Goal: Task Accomplishment & Management: Manage account settings

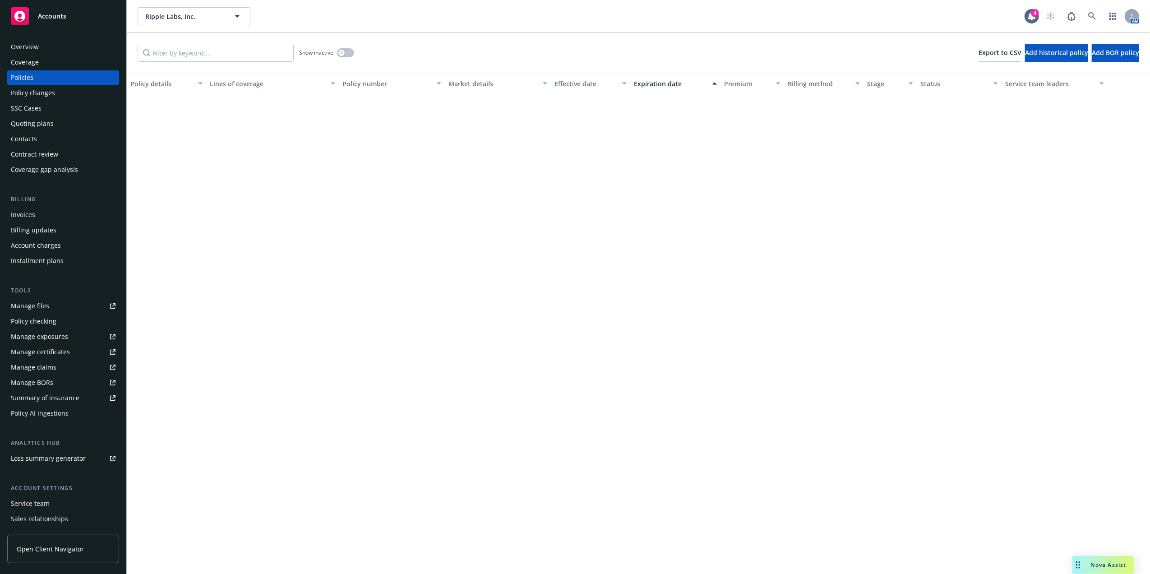
scroll to position [1222, 0]
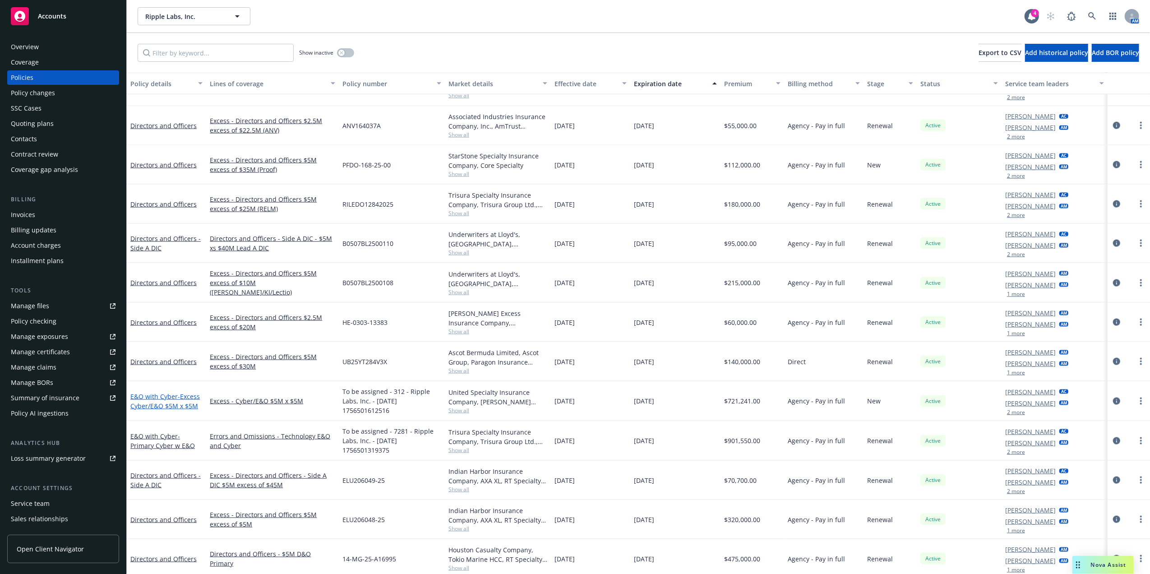
click at [173, 407] on span "- Excess Cyber/E&O $5M x $5M" at bounding box center [164, 401] width 69 height 18
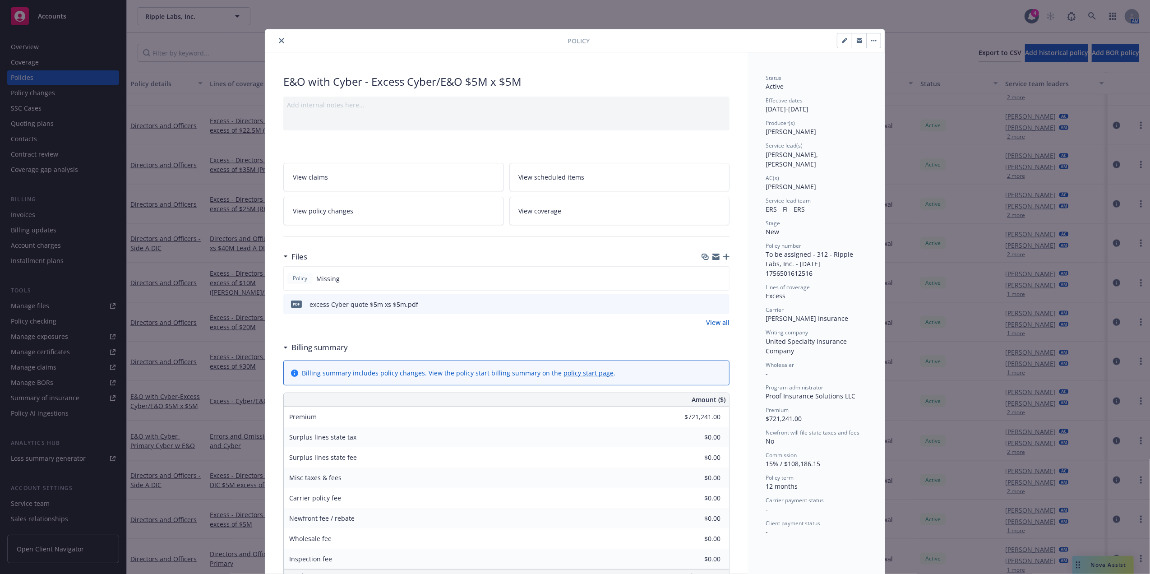
click at [843, 39] on button "button" at bounding box center [844, 40] width 14 height 14
select select "NEW"
select select "12"
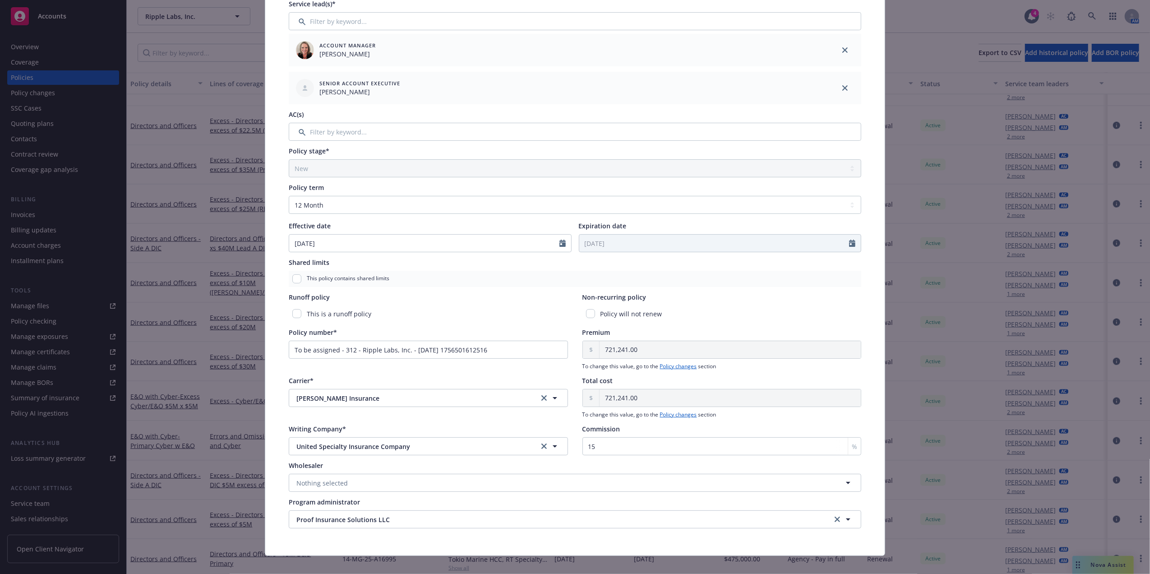
scroll to position [196, 0]
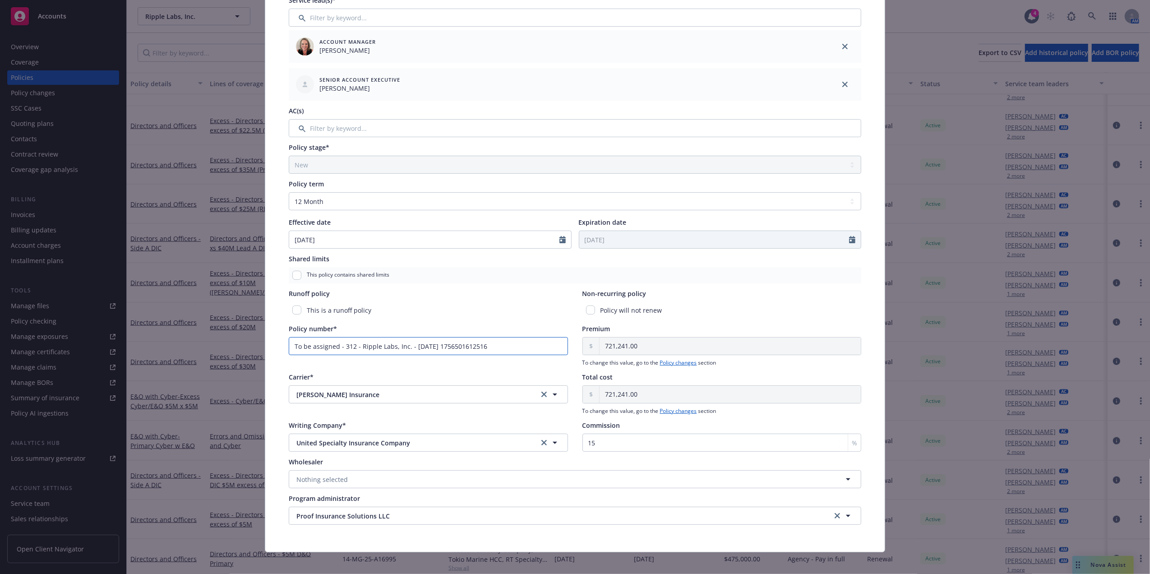
drag, startPoint x: 343, startPoint y: 333, endPoint x: 29, endPoint y: 307, distance: 315.0
click at [38, 311] on div "Edit policy details Cancel Save Policy type* E&O with Cyber Display name Excess…" at bounding box center [575, 287] width 1150 height 574
type input "To be"
click at [986, 270] on div "Edit policy details Cancel Save Policy type* E&O with Cyber Display name Excess…" at bounding box center [575, 287] width 1150 height 574
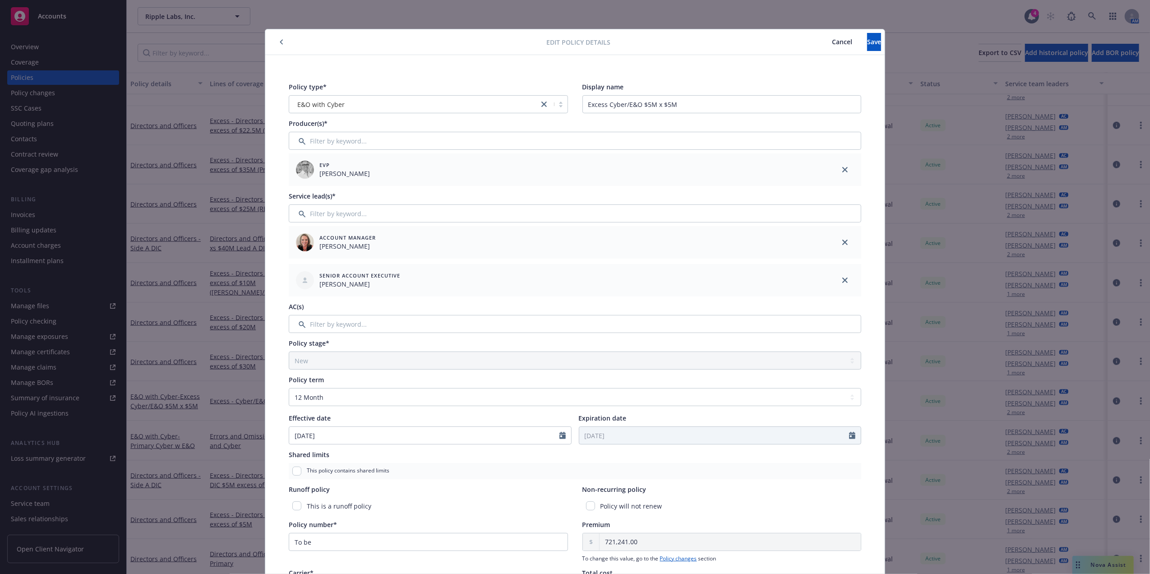
click at [817, 35] on button "Cancel" at bounding box center [842, 42] width 50 height 18
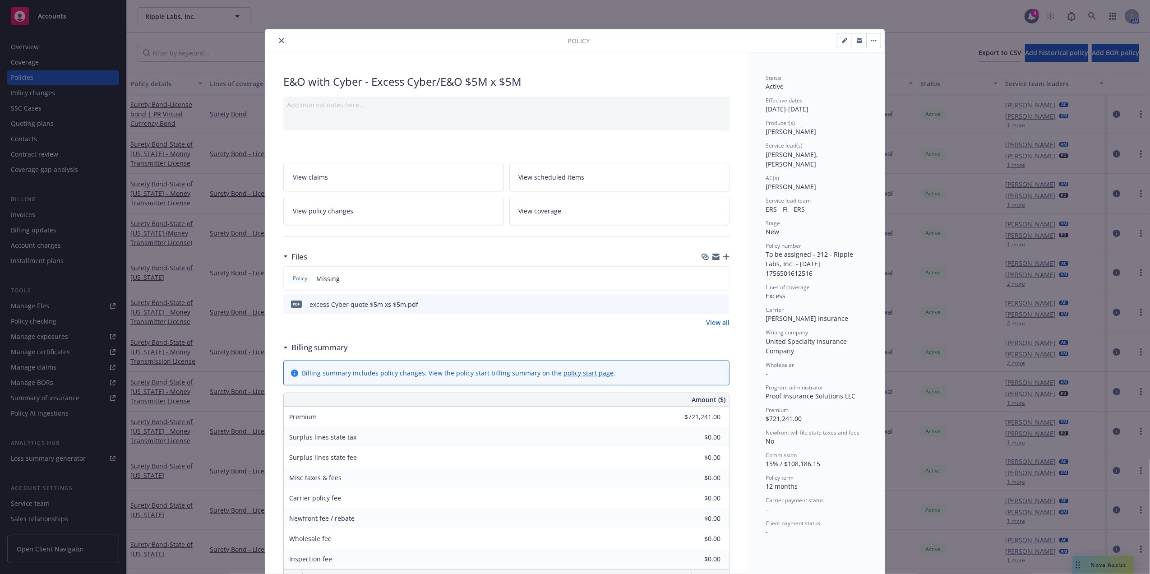
scroll to position [27, 0]
